Goal: Check status: Check status

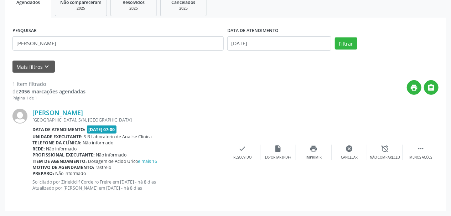
scroll to position [113, 0]
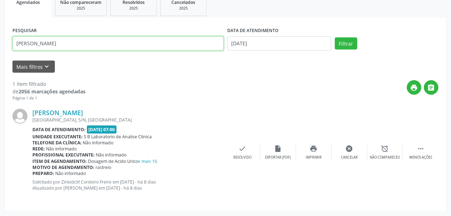
drag, startPoint x: 53, startPoint y: 42, endPoint x: 0, endPoint y: 56, distance: 54.4
click at [0, 56] on div "Acompanhamento Acompanhe a situação das marcações correntes e finalizadas Relat…" at bounding box center [225, 71] width 451 height 289
type input "COSMA RIBE"
click at [335, 37] on button "Filtrar" at bounding box center [346, 43] width 22 height 12
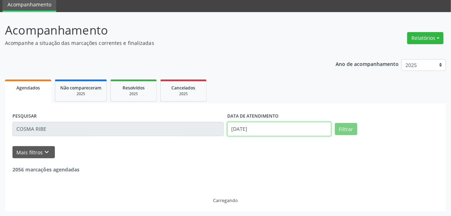
scroll to position [48, 0]
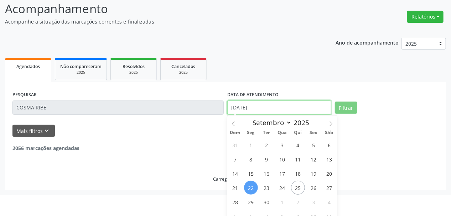
click at [250, 130] on body "Central de Marcação notifications [PERSON_NAME] Recepcionista da clínica  Conf…" at bounding box center [225, 60] width 451 height 216
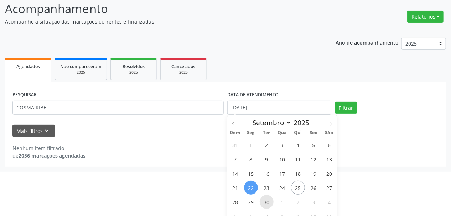
click at [267, 202] on span "30" at bounding box center [267, 202] width 14 height 14
type input "[DATE]"
click at [267, 202] on span "30" at bounding box center [267, 202] width 14 height 14
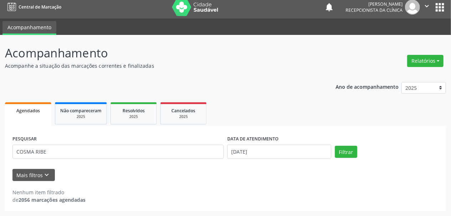
scroll to position [4, 0]
click at [347, 153] on button "Filtrar" at bounding box center [346, 152] width 22 height 12
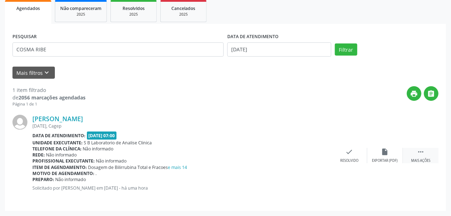
click at [427, 156] on div " Mais ações" at bounding box center [421, 155] width 36 height 15
click at [320, 156] on div "print Imprimir" at bounding box center [314, 155] width 36 height 15
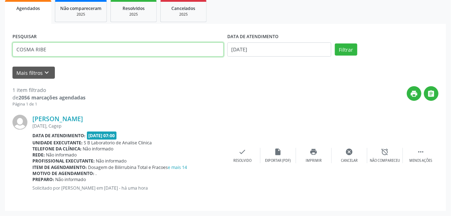
drag, startPoint x: 70, startPoint y: 50, endPoint x: 0, endPoint y: 59, distance: 70.8
click at [0, 59] on div "Acompanhamento Acompanhe a situação das marcações correntes e finalizadas Relat…" at bounding box center [225, 74] width 451 height 283
click at [335, 43] on button "Filtrar" at bounding box center [346, 49] width 22 height 12
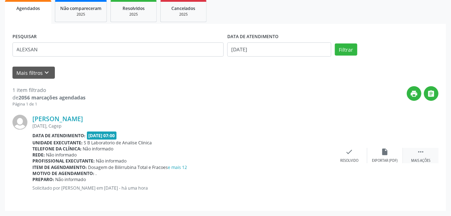
click at [409, 153] on div " Mais ações" at bounding box center [421, 155] width 36 height 15
click at [311, 154] on icon "print" at bounding box center [314, 152] width 8 height 8
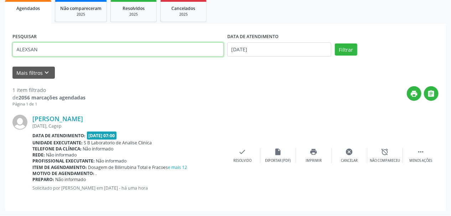
drag, startPoint x: 48, startPoint y: 47, endPoint x: 2, endPoint y: 51, distance: 46.5
click at [2, 51] on div "Acompanhamento Acompanhe a situação das marcações correntes e finalizadas Relat…" at bounding box center [225, 74] width 451 height 283
click at [335, 43] on button "Filtrar" at bounding box center [346, 49] width 22 height 12
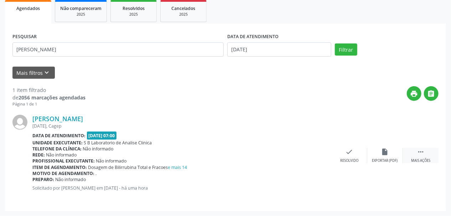
click at [413, 154] on div " Mais ações" at bounding box center [421, 155] width 36 height 15
click at [311, 153] on icon "print" at bounding box center [314, 152] width 8 height 8
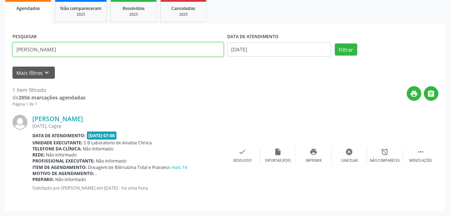
drag, startPoint x: 71, startPoint y: 50, endPoint x: 0, endPoint y: 40, distance: 71.6
click at [0, 40] on div "Acompanhamento Acompanhe a situação das marcações correntes e finalizadas Relat…" at bounding box center [225, 74] width 451 height 283
click at [335, 43] on button "Filtrar" at bounding box center [346, 49] width 22 height 12
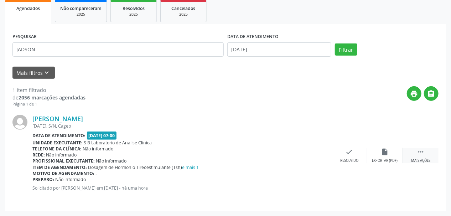
click at [429, 149] on div " Mais ações" at bounding box center [421, 155] width 36 height 15
click at [314, 154] on icon "print" at bounding box center [314, 152] width 8 height 8
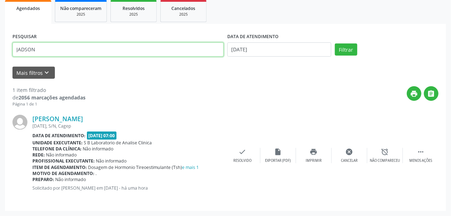
drag, startPoint x: 0, startPoint y: 57, endPoint x: 0, endPoint y: 64, distance: 6.4
click at [0, 63] on div "Acompanhamento Acompanhe a situação das marcações correntes e finalizadas Relat…" at bounding box center [225, 74] width 451 height 283
click at [335, 43] on button "Filtrar" at bounding box center [346, 49] width 22 height 12
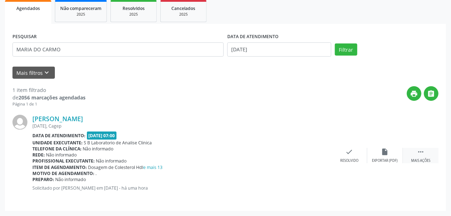
click at [422, 155] on icon "" at bounding box center [421, 152] width 8 height 8
click at [318, 155] on div "print Imprimir" at bounding box center [314, 155] width 36 height 15
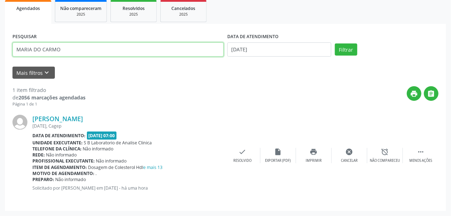
drag, startPoint x: 0, startPoint y: 58, endPoint x: 0, endPoint y: 69, distance: 11.0
click at [0, 69] on div "Acompanhamento Acompanhe a situação das marcações correntes e finalizadas Relat…" at bounding box center [225, 74] width 451 height 283
click at [335, 43] on button "Filtrar" at bounding box center [346, 49] width 22 height 12
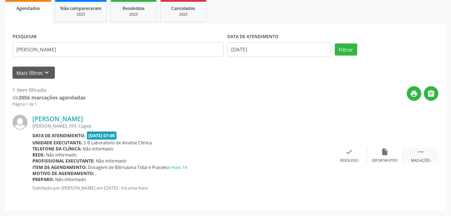
click at [421, 160] on div "Mais ações" at bounding box center [420, 160] width 19 height 5
click at [313, 157] on div "print Imprimir" at bounding box center [314, 155] width 36 height 15
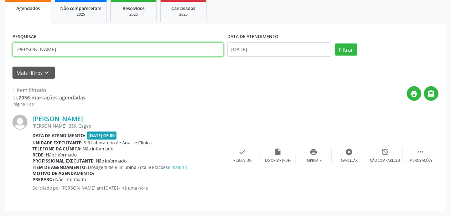
drag, startPoint x: 0, startPoint y: 54, endPoint x: 0, endPoint y: 59, distance: 5.3
click at [0, 59] on div "Acompanhamento Acompanhe a situação das marcações correntes e finalizadas Relat…" at bounding box center [225, 74] width 451 height 283
click at [335, 43] on button "Filtrar" at bounding box center [346, 49] width 22 height 12
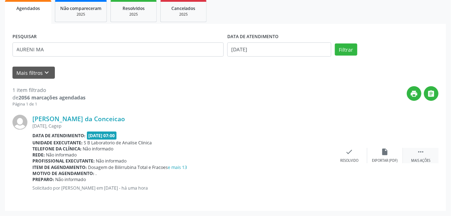
click at [421, 154] on icon "" at bounding box center [421, 152] width 8 height 8
click at [314, 151] on icon "print" at bounding box center [314, 152] width 8 height 8
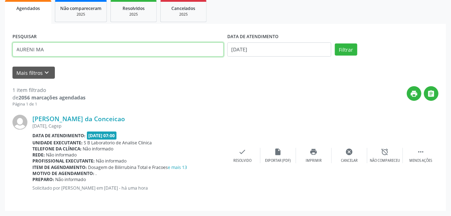
drag, startPoint x: 51, startPoint y: 46, endPoint x: 0, endPoint y: 28, distance: 53.6
click at [0, 28] on div "Acompanhamento Acompanhe a situação das marcações correntes e finalizadas Relat…" at bounding box center [225, 74] width 451 height 283
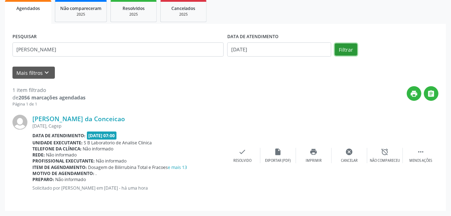
click at [339, 51] on button "Filtrar" at bounding box center [346, 49] width 22 height 12
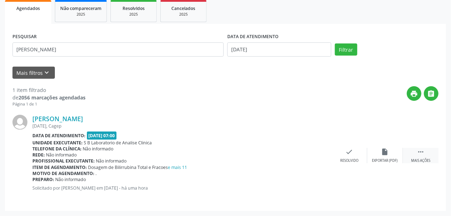
click at [419, 161] on div "Mais ações" at bounding box center [420, 160] width 19 height 5
click at [309, 153] on div "print Imprimir" at bounding box center [314, 155] width 36 height 15
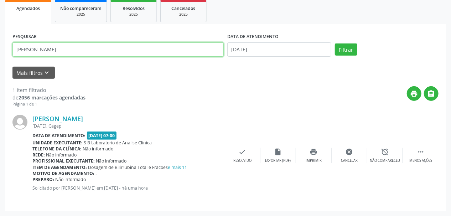
drag, startPoint x: 78, startPoint y: 51, endPoint x: 0, endPoint y: 58, distance: 78.3
click at [0, 58] on div "Acompanhamento Acompanhe a situação das marcações correntes e finalizadas Relat…" at bounding box center [225, 74] width 451 height 283
click at [335, 43] on button "Filtrar" at bounding box center [346, 49] width 22 height 12
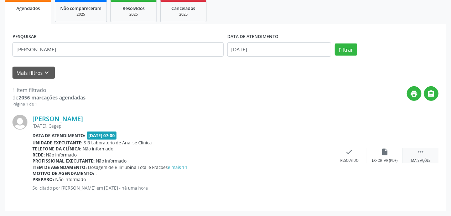
click at [424, 156] on div " Mais ações" at bounding box center [421, 155] width 36 height 15
click at [316, 153] on icon "print" at bounding box center [314, 152] width 8 height 8
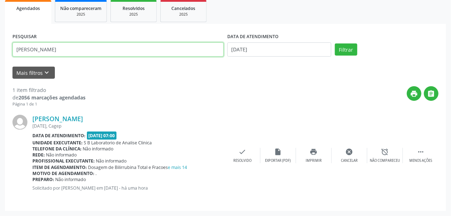
drag, startPoint x: 67, startPoint y: 49, endPoint x: 0, endPoint y: 40, distance: 67.2
click at [0, 40] on div "Acompanhamento Acompanhe a situação das marcações correntes e finalizadas Relat…" at bounding box center [225, 74] width 451 height 283
click at [335, 43] on button "Filtrar" at bounding box center [346, 49] width 22 height 12
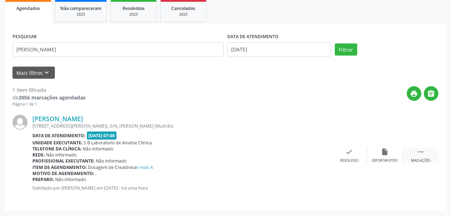
click at [420, 147] on div "[PERSON_NAME] [STREET_ADDRESS][PERSON_NAME]), S/N, [PERSON_NAME] (Mutirão) Data…" at bounding box center [225, 155] width 426 height 96
click at [420, 151] on icon "" at bounding box center [421, 152] width 8 height 8
click at [319, 155] on div "print Imprimir" at bounding box center [314, 155] width 36 height 15
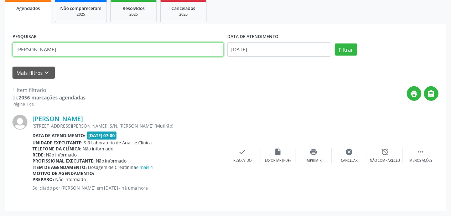
drag, startPoint x: 68, startPoint y: 50, endPoint x: 0, endPoint y: 51, distance: 67.7
click at [0, 51] on div "Acompanhamento Acompanhe a situação das marcações correntes e finalizadas Relat…" at bounding box center [225, 74] width 451 height 283
click at [335, 43] on button "Filtrar" at bounding box center [346, 49] width 22 height 12
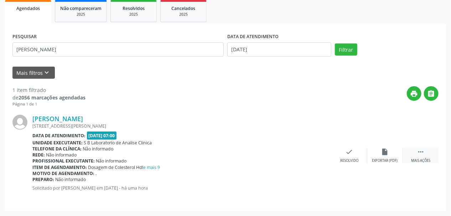
click at [416, 159] on div "Mais ações" at bounding box center [420, 160] width 19 height 5
click at [316, 158] on div "Imprimir" at bounding box center [314, 160] width 16 height 5
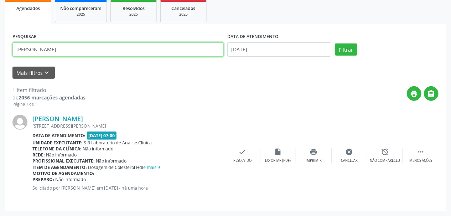
drag, startPoint x: 48, startPoint y: 46, endPoint x: 0, endPoint y: 49, distance: 48.6
click at [0, 49] on div "Acompanhamento Acompanhe a situação das marcações correntes e finalizadas Relat…" at bounding box center [225, 74] width 451 height 283
type input "[PERSON_NAME]"
click at [335, 43] on button "Filtrar" at bounding box center [346, 49] width 22 height 12
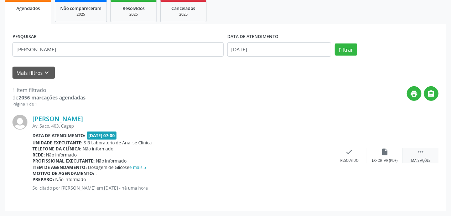
click at [427, 152] on div " Mais ações" at bounding box center [421, 155] width 36 height 15
click at [319, 154] on div "print Imprimir" at bounding box center [314, 155] width 36 height 15
